Goal: Check status: Check status

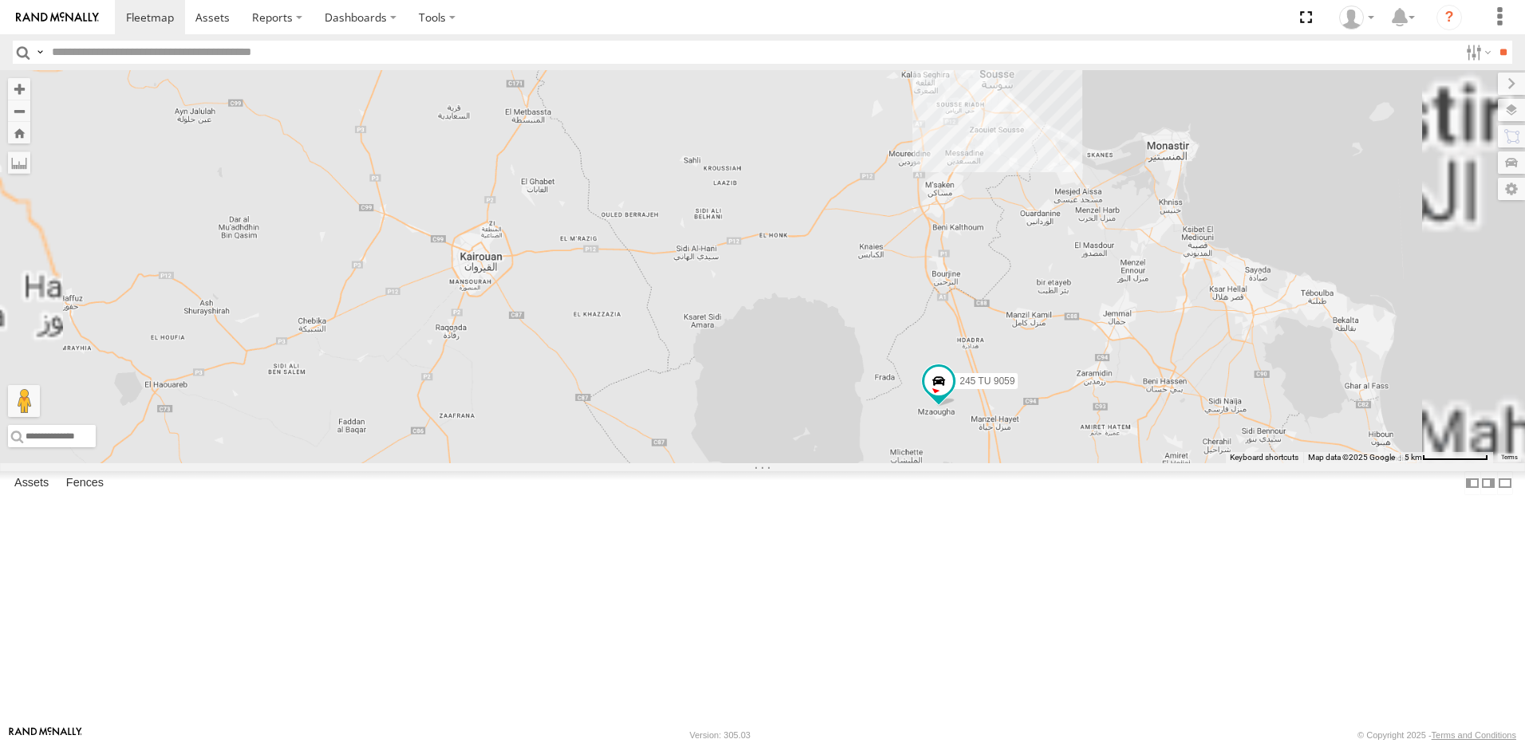
drag, startPoint x: 1249, startPoint y: 238, endPoint x: 1035, endPoint y: 259, distance: 214.8
click at [1035, 259] on div "231 TU 3157 246 TU 8289 245 TU 9059 246 TU 8288" at bounding box center [762, 266] width 1525 height 393
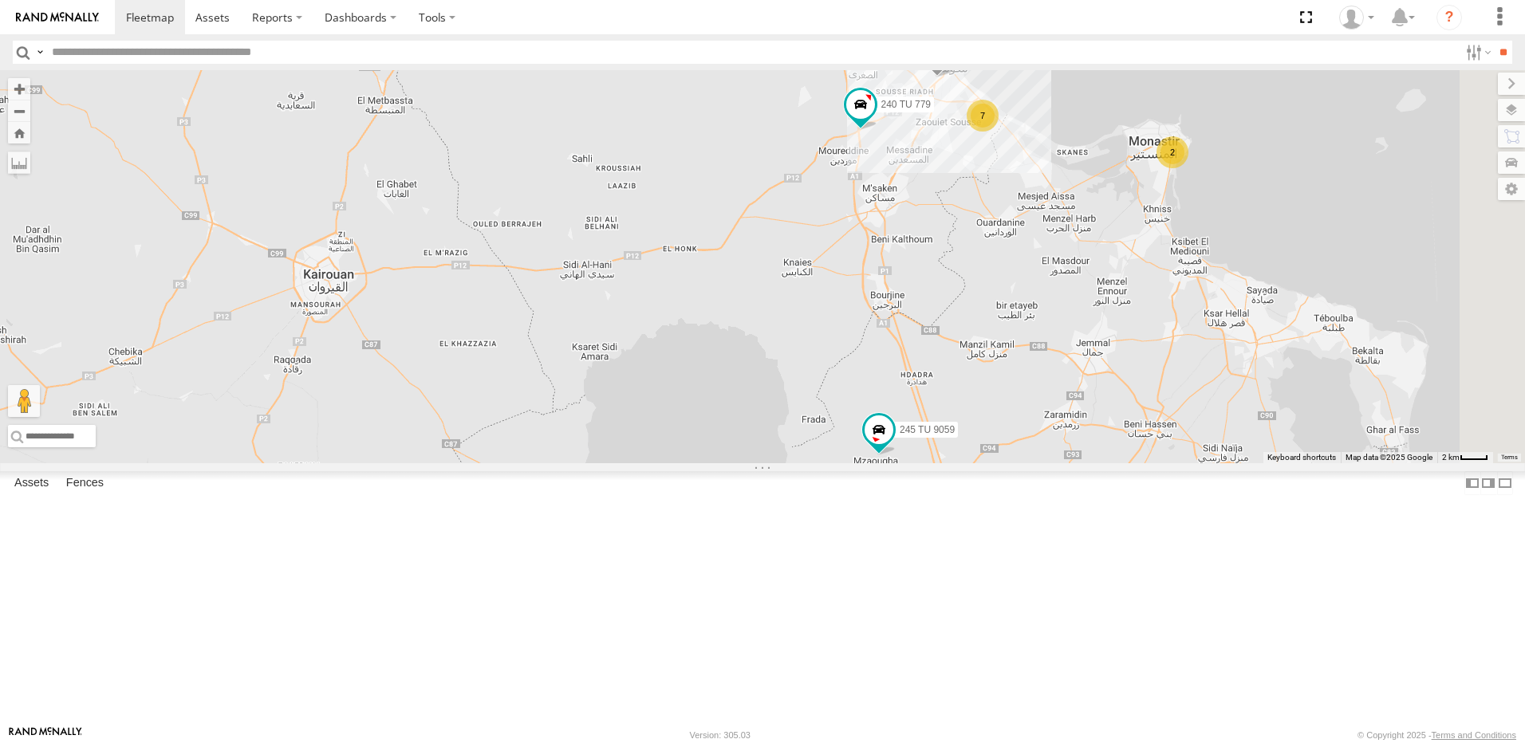
drag, startPoint x: 1193, startPoint y: 362, endPoint x: 1095, endPoint y: 387, distance: 101.2
click at [1095, 387] on div "231 TU 3157 246 TU 8289 245 TU 9059 246 TU 8288 241 TU 2030 234 TU 2630 2 245 T…" at bounding box center [762, 266] width 1525 height 393
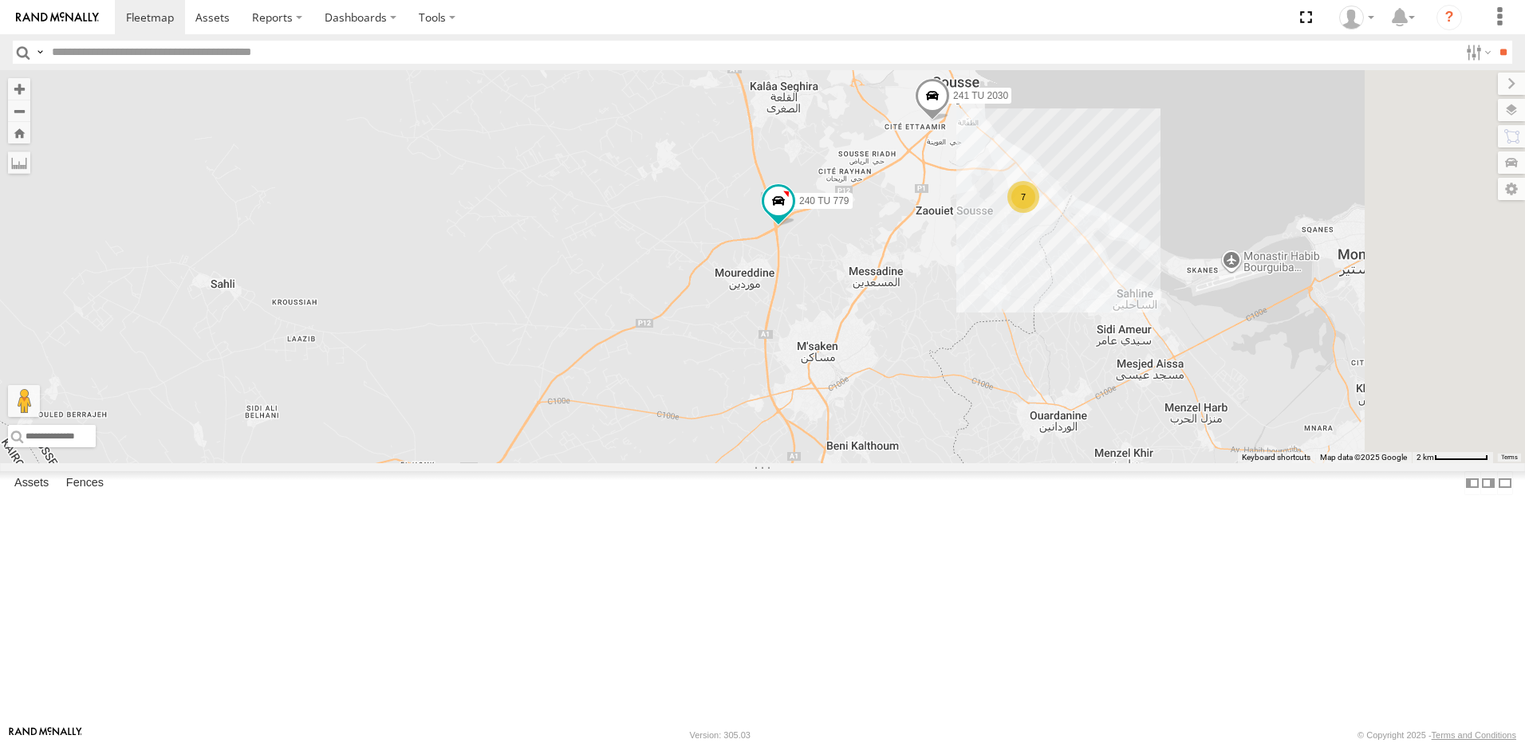
drag, startPoint x: 1131, startPoint y: 286, endPoint x: 1049, endPoint y: 348, distance: 102.6
click at [1049, 348] on div "231 TU 3157 246 TU 8289 245 TU 9059 246 TU 8288 240 TU 779 241 TU 2030 234 TU 2…" at bounding box center [762, 266] width 1525 height 393
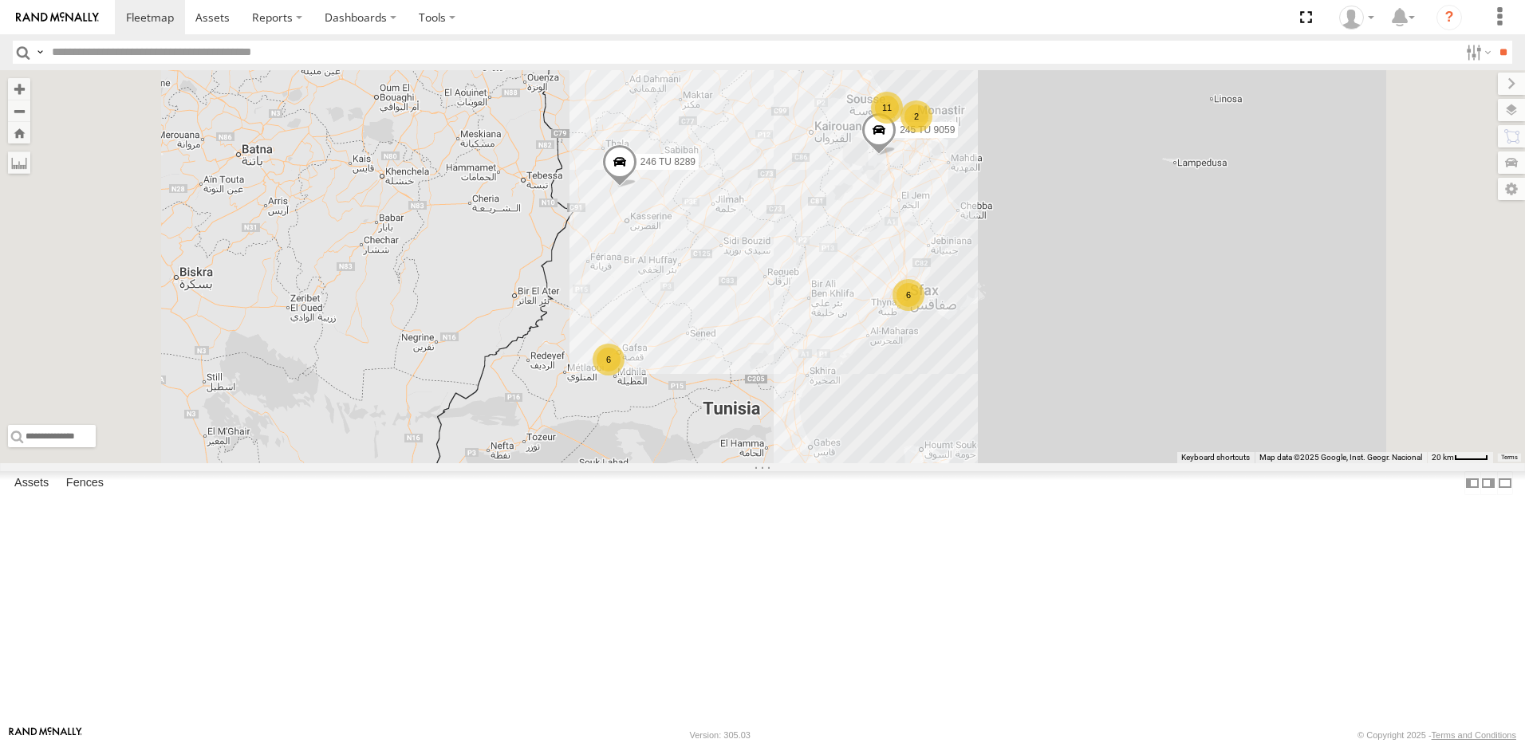
click at [132, 53] on input "text" at bounding box center [751, 52] width 1413 height 23
click at [0, 0] on div "240 TU 779" at bounding box center [0, 0] width 0 height 0
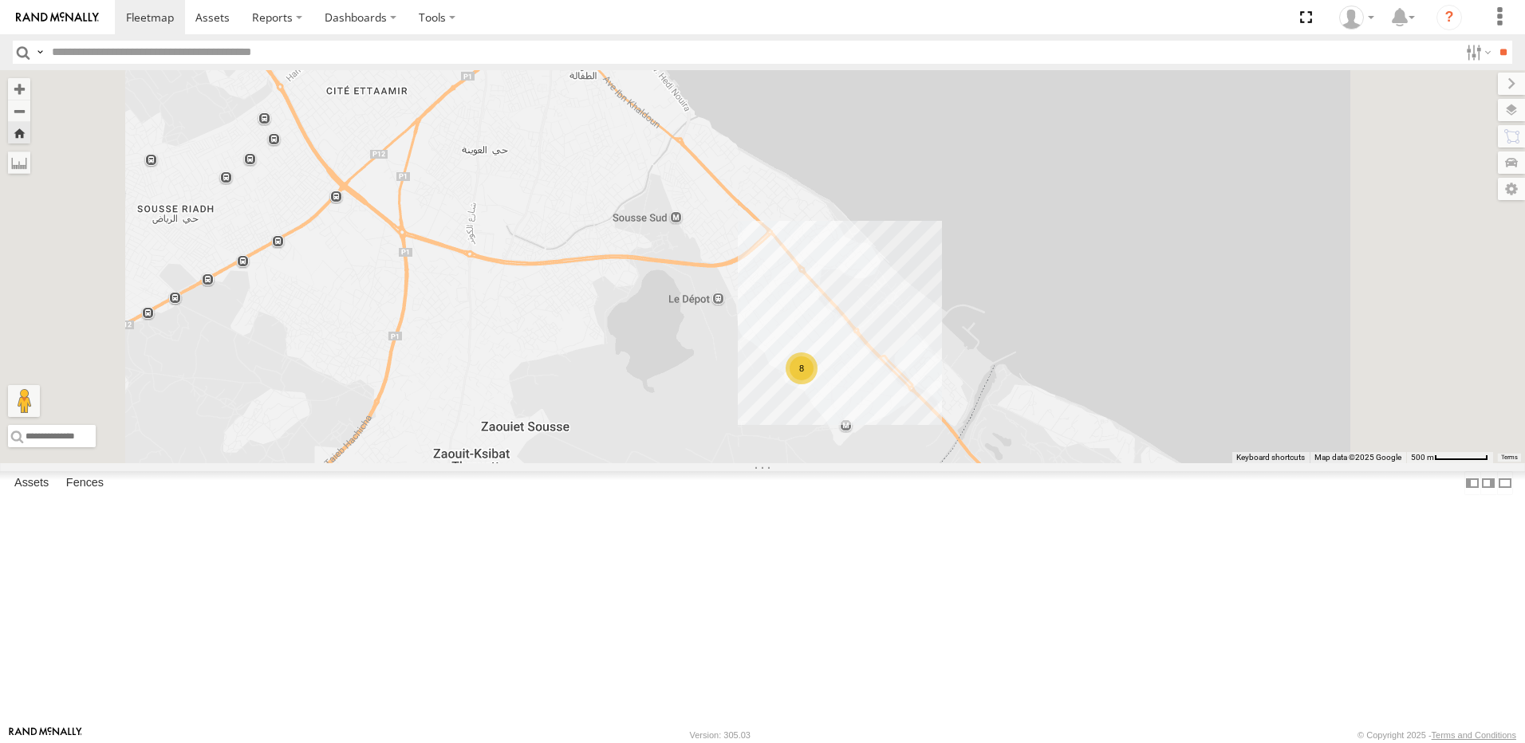
drag, startPoint x: 621, startPoint y: 187, endPoint x: 671, endPoint y: 404, distance: 221.9
click at [674, 411] on div "241 TU 2030 8" at bounding box center [762, 266] width 1525 height 393
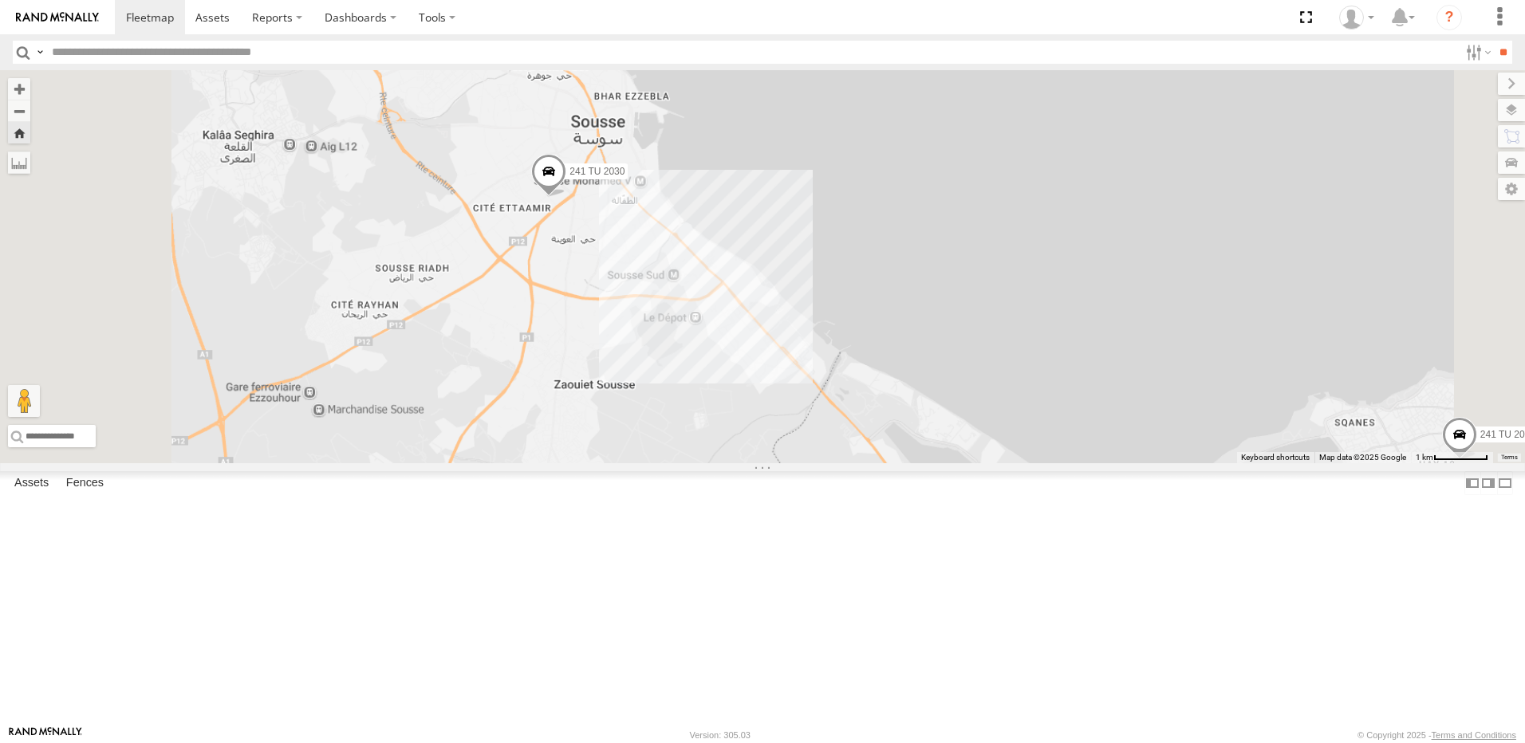
drag, startPoint x: 726, startPoint y: 471, endPoint x: 735, endPoint y: 305, distance: 166.2
click at [735, 305] on div "241 TU 2030 241 TU 2026" at bounding box center [762, 266] width 1525 height 393
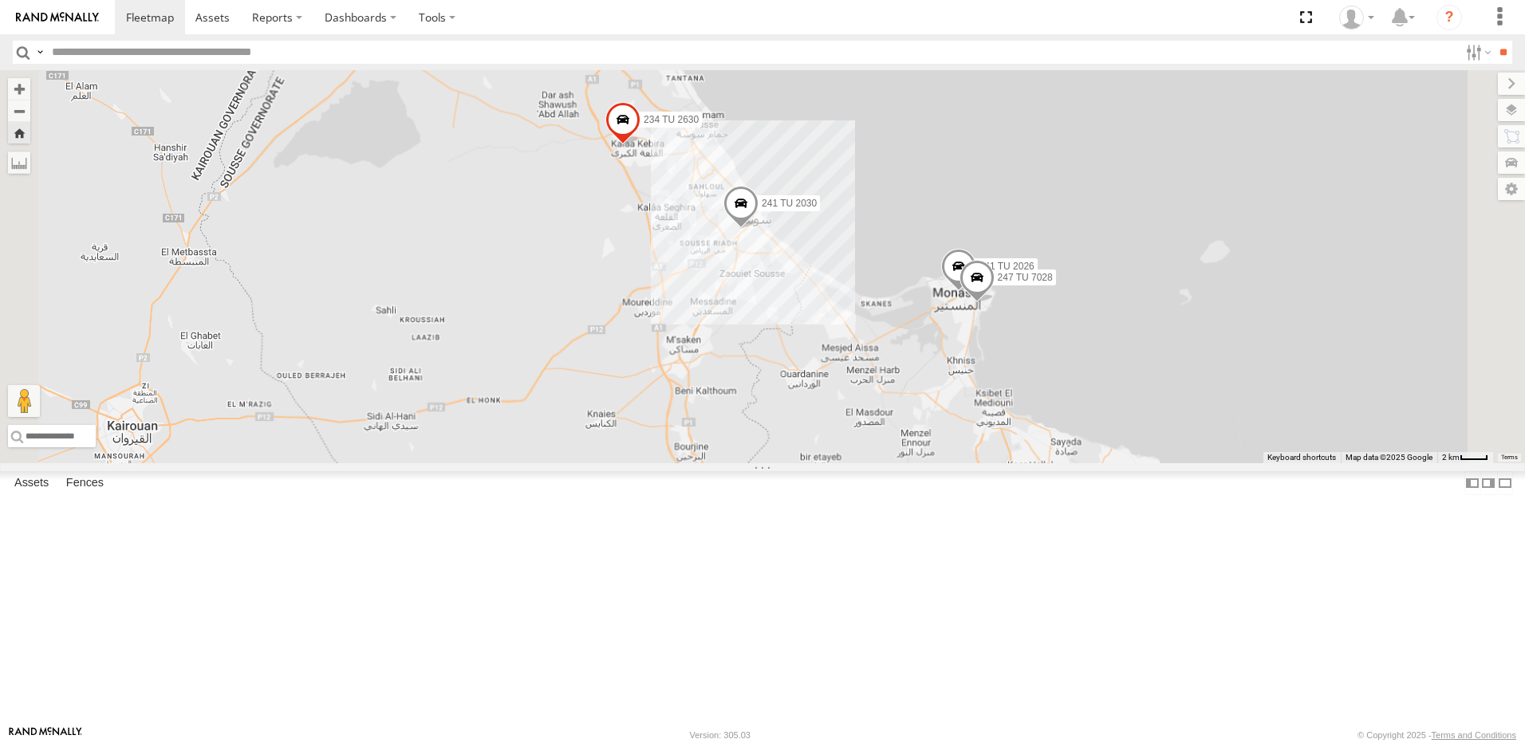
drag, startPoint x: 813, startPoint y: 250, endPoint x: 912, endPoint y: 380, distance: 164.0
click at [912, 380] on div "241 TU 2030 245 TU 9059 234 TU 2630 247 TU 7028 241 TU 2026" at bounding box center [762, 266] width 1525 height 393
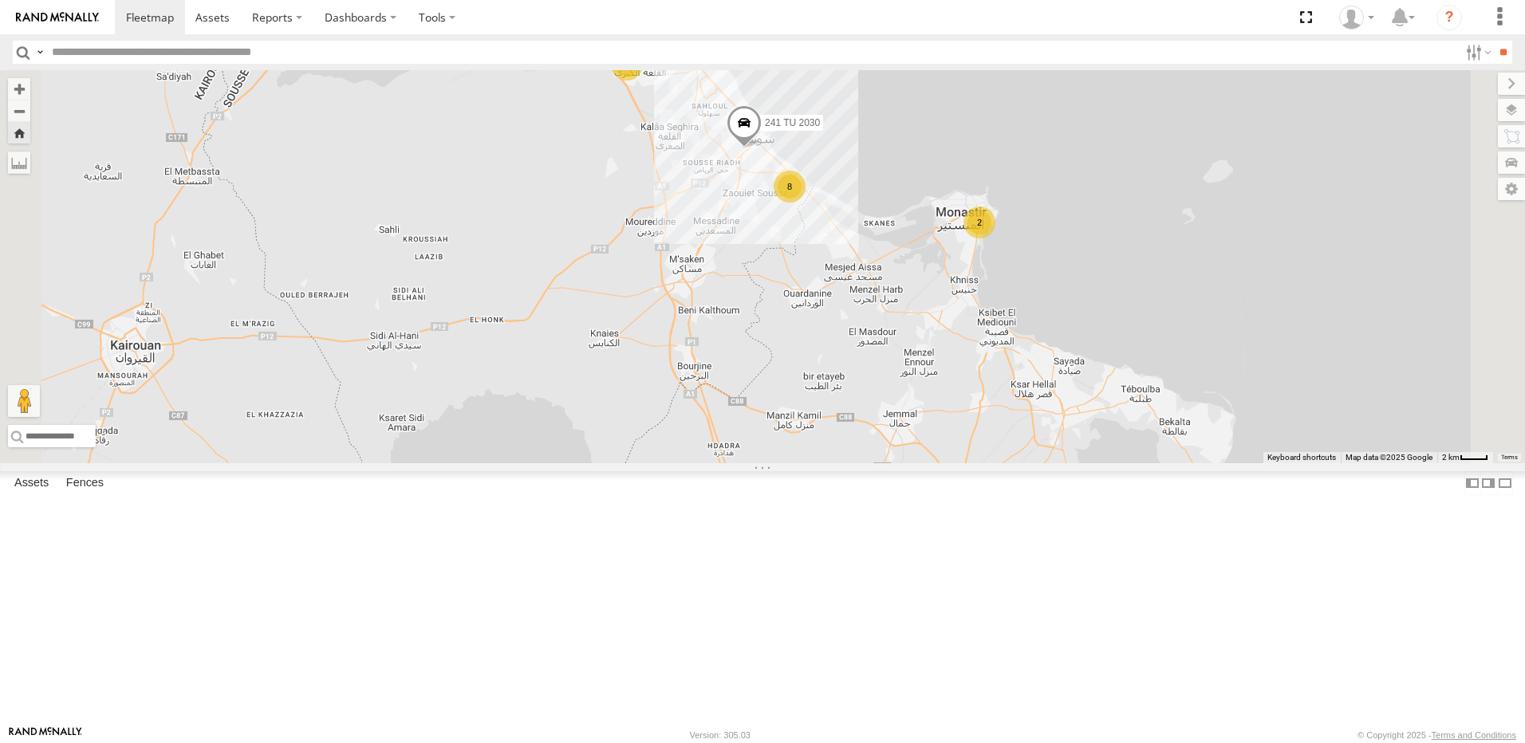
click at [813, 295] on div "241 TU 2030 245 TU 9059 2 2 8" at bounding box center [762, 266] width 1525 height 393
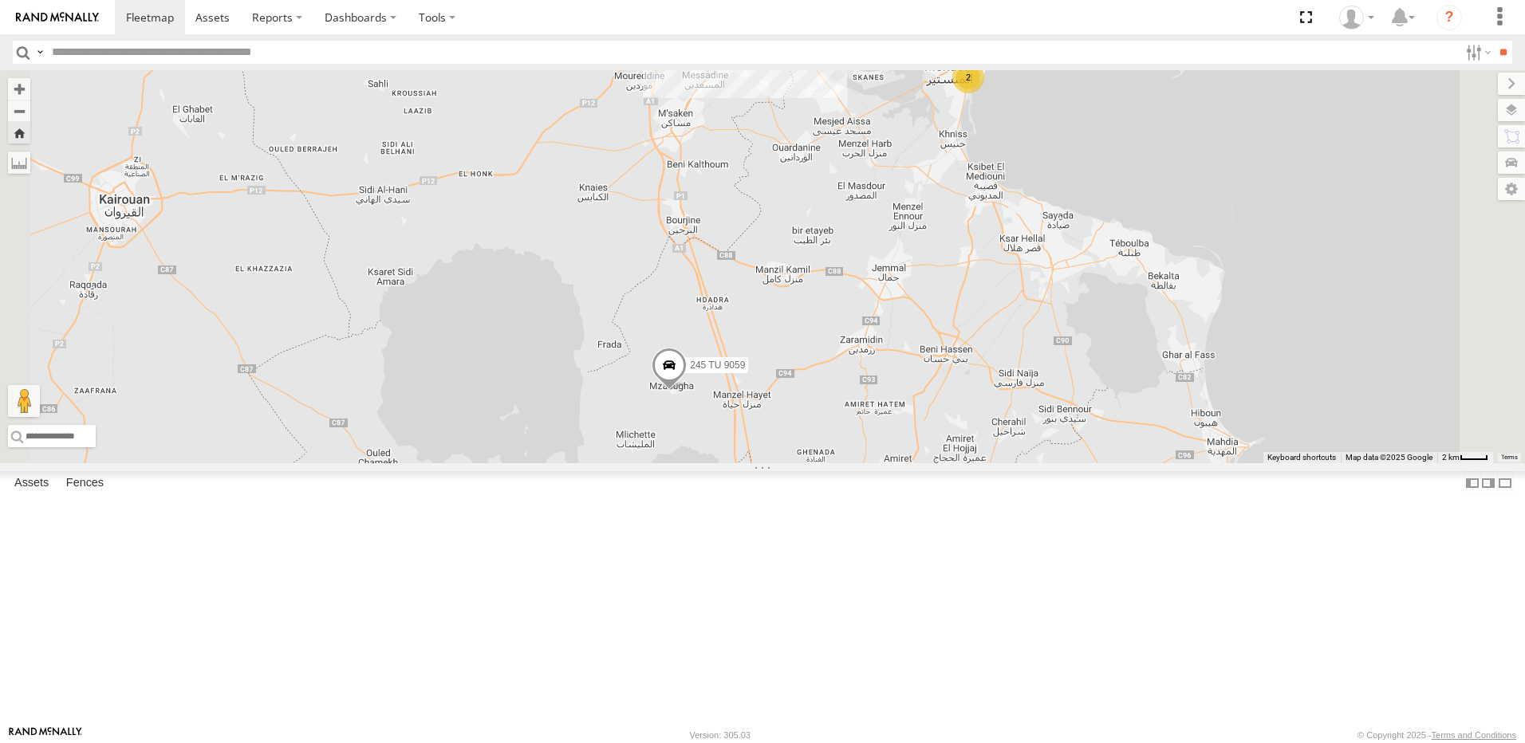
drag, startPoint x: 841, startPoint y: 563, endPoint x: 831, endPoint y: 485, distance: 78.7
click at [831, 463] on div "241 TU 2030 245 TU 9059 2 2 8" at bounding box center [762, 266] width 1525 height 393
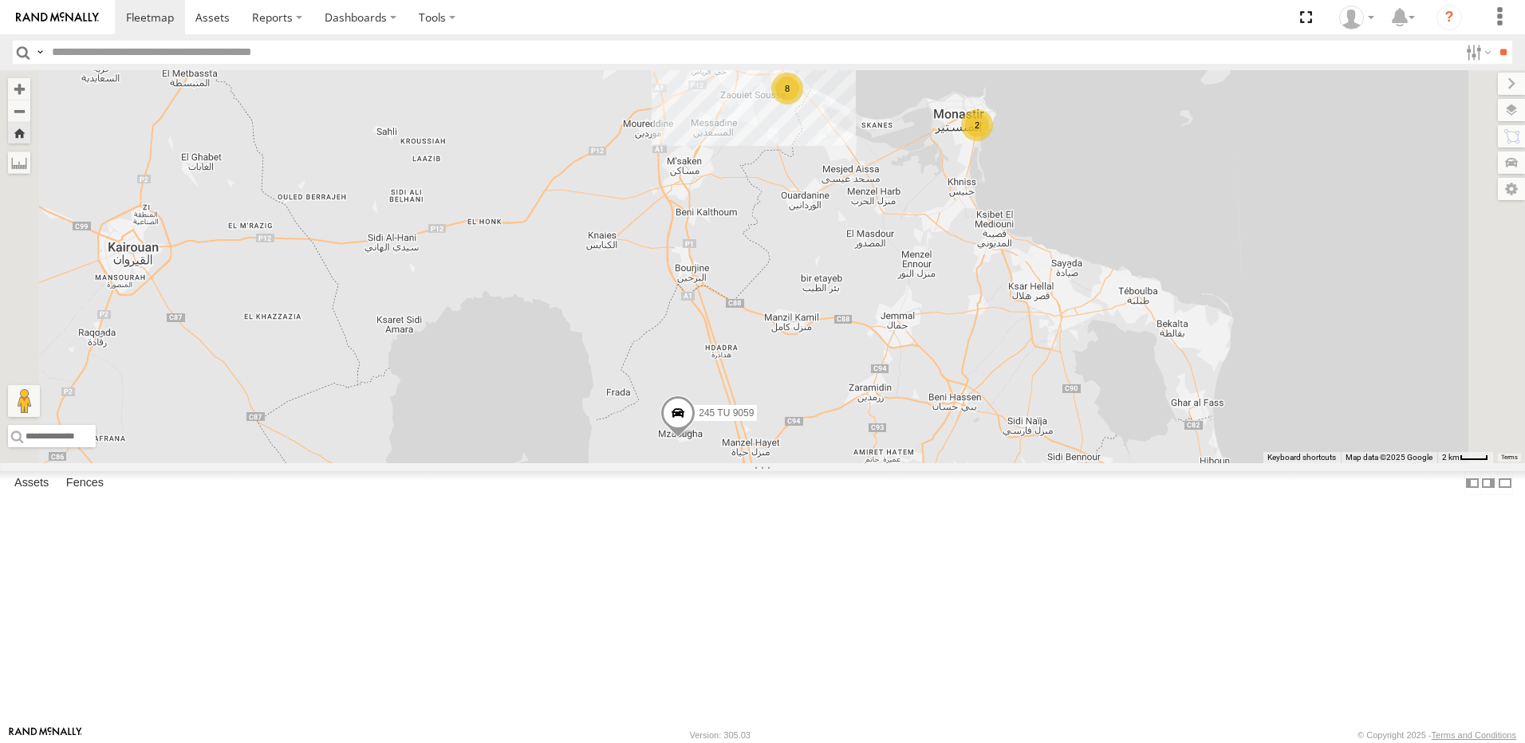
drag, startPoint x: 853, startPoint y: 342, endPoint x: 898, endPoint y: 523, distance: 186.5
click at [898, 463] on div "241 TU 2030 245 TU 9059 2 2 8" at bounding box center [762, 266] width 1525 height 393
